Goal: Task Accomplishment & Management: Use online tool/utility

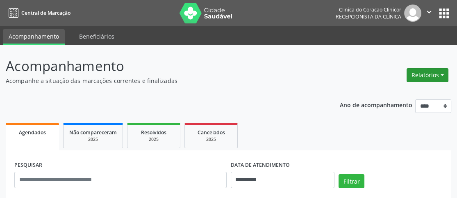
click at [432, 71] on button "Relatórios" at bounding box center [428, 75] width 42 height 14
click at [385, 91] on link "Agendamentos" at bounding box center [405, 92] width 88 height 11
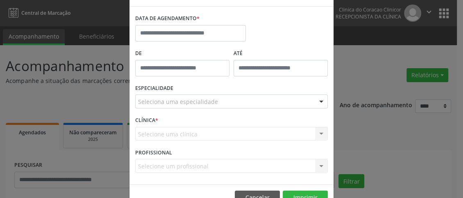
scroll to position [41, 0]
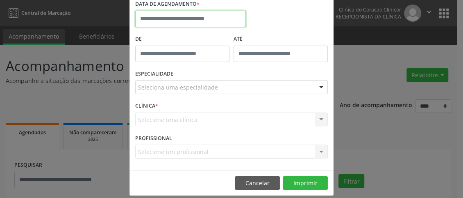
click at [198, 18] on input "text" at bounding box center [190, 19] width 111 height 16
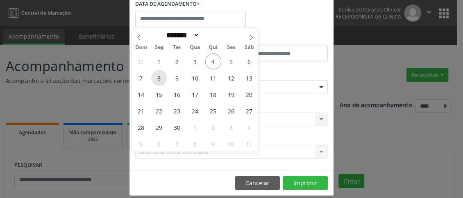
click at [163, 77] on span "8" at bounding box center [159, 78] width 16 height 16
type input "**********"
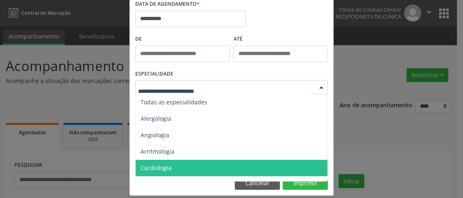
click at [162, 166] on span "Cardiologia" at bounding box center [156, 168] width 31 height 8
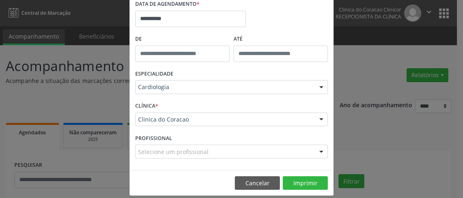
scroll to position [49, 0]
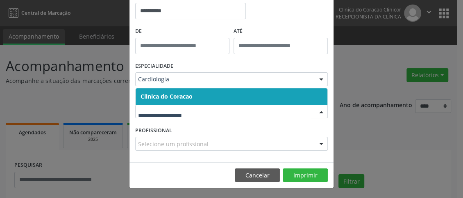
click at [205, 90] on span "Clinica do Coracao" at bounding box center [232, 96] width 192 height 16
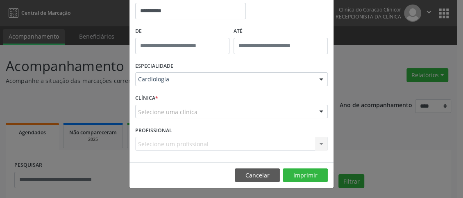
click at [193, 115] on div "Selecione uma clínica" at bounding box center [231, 112] width 193 height 14
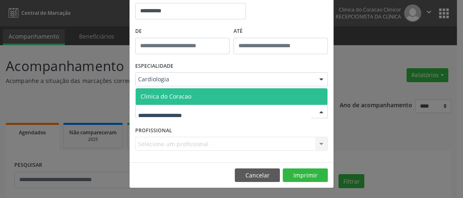
click at [195, 99] on span "Clinica do Coracao" at bounding box center [232, 96] width 192 height 16
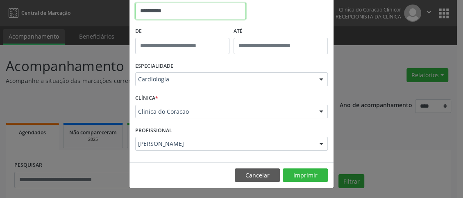
click at [175, 7] on input "**********" at bounding box center [190, 11] width 111 height 16
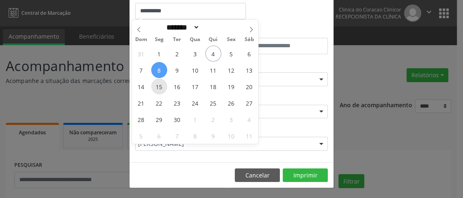
click at [159, 88] on span "15" at bounding box center [159, 86] width 16 height 16
type input "**********"
click at [159, 88] on span "15" at bounding box center [159, 86] width 16 height 16
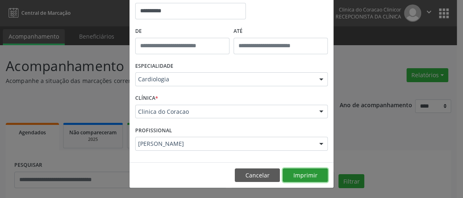
click at [297, 171] on button "Imprimir" at bounding box center [305, 175] width 45 height 14
